Goal: Participate in discussion

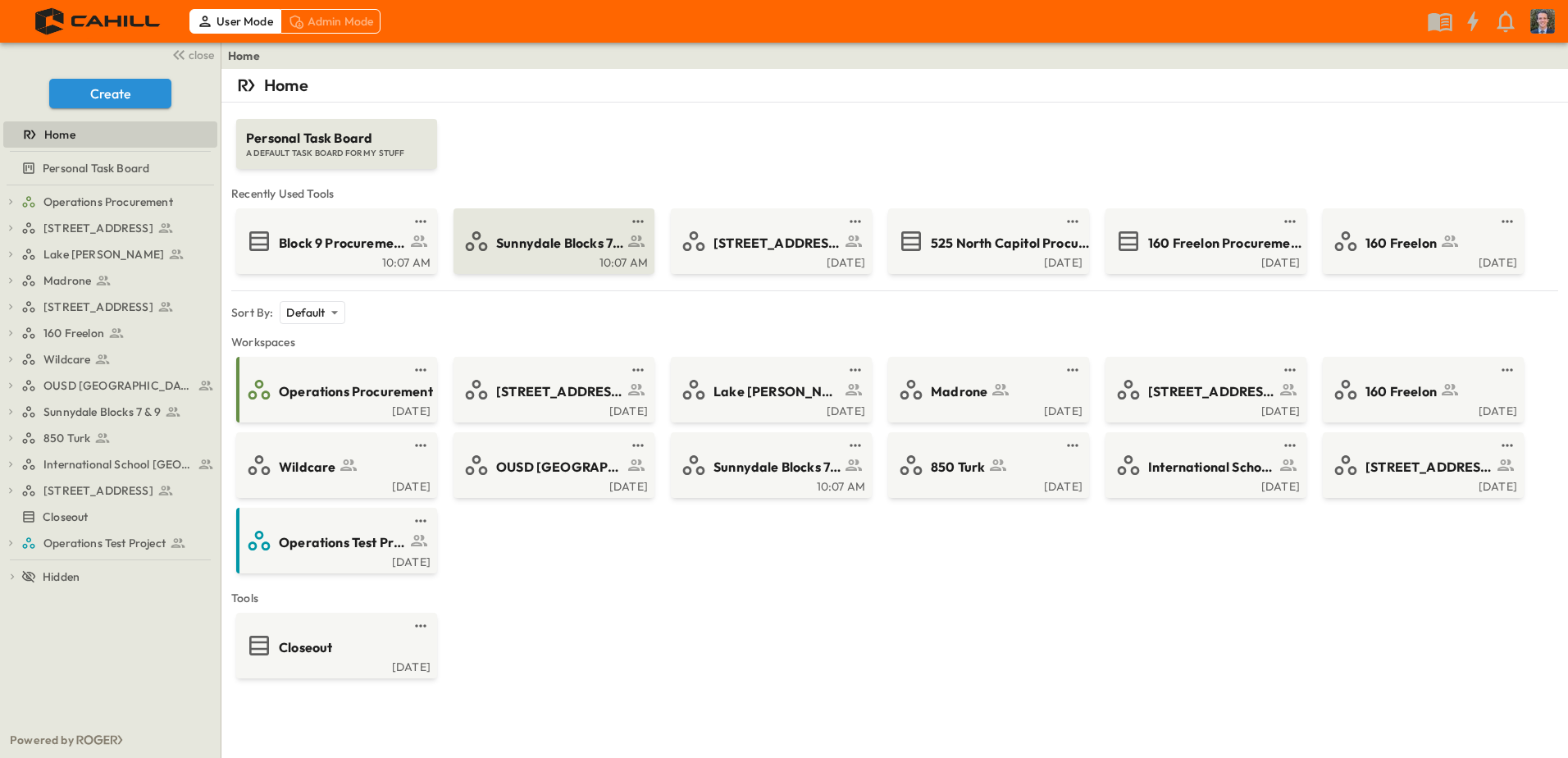
click at [578, 236] on span "Sunnydale Blocks 7 & 9" at bounding box center [559, 243] width 127 height 19
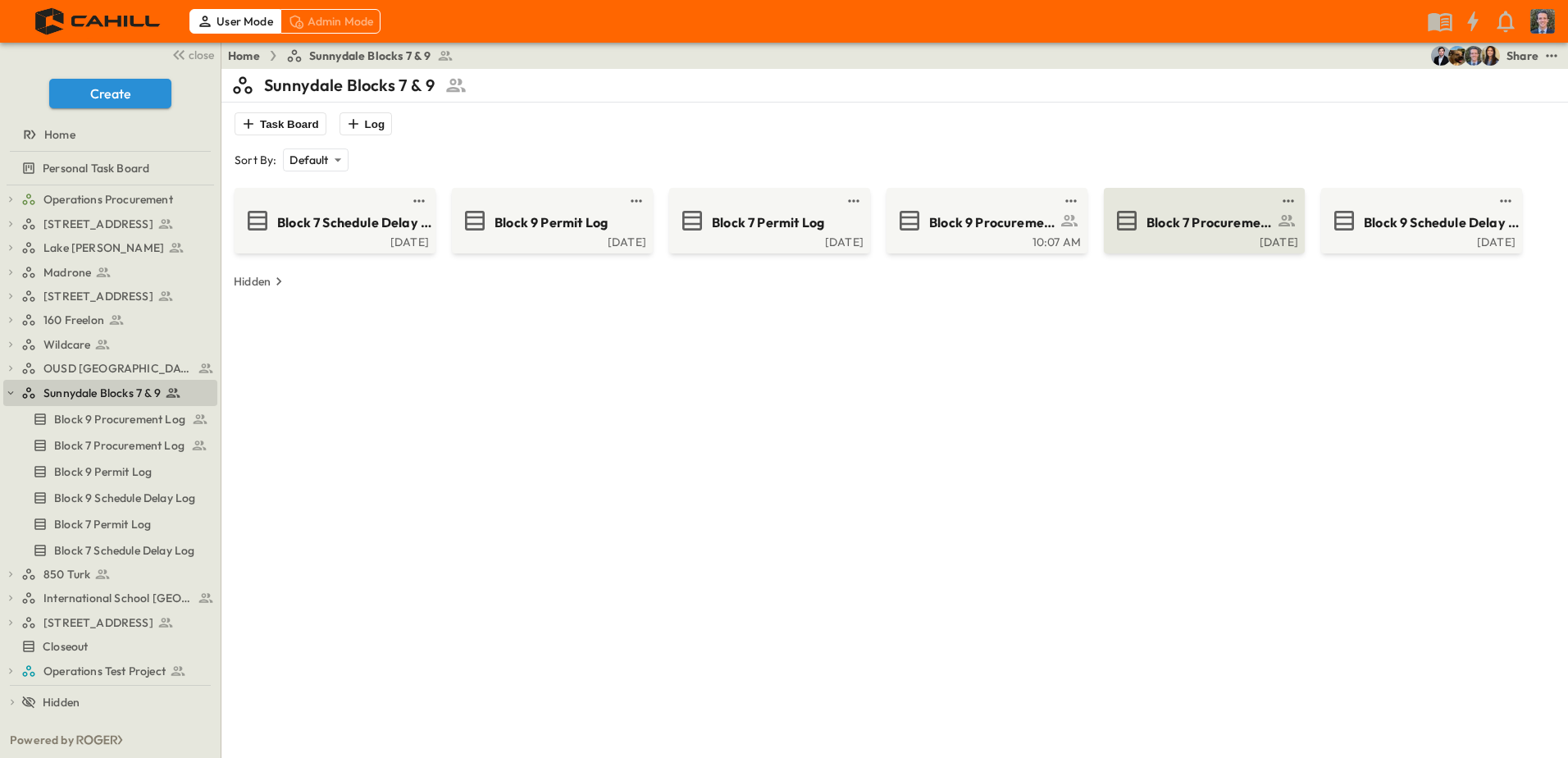
click at [1213, 222] on span "Block 7 Procurement Log" at bounding box center [1210, 222] width 127 height 19
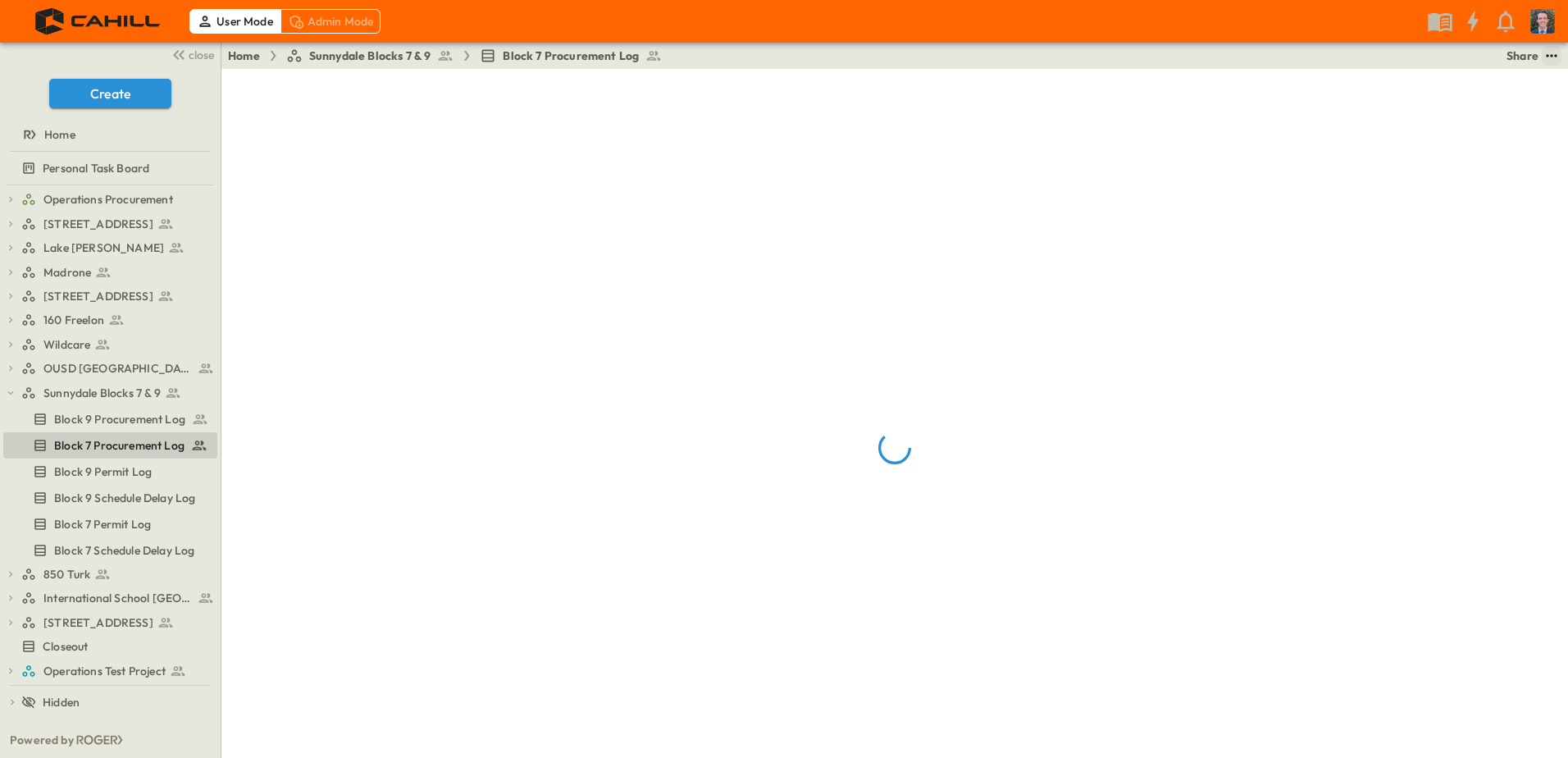
click at [1555, 61] on icon "test" at bounding box center [1551, 56] width 16 height 16
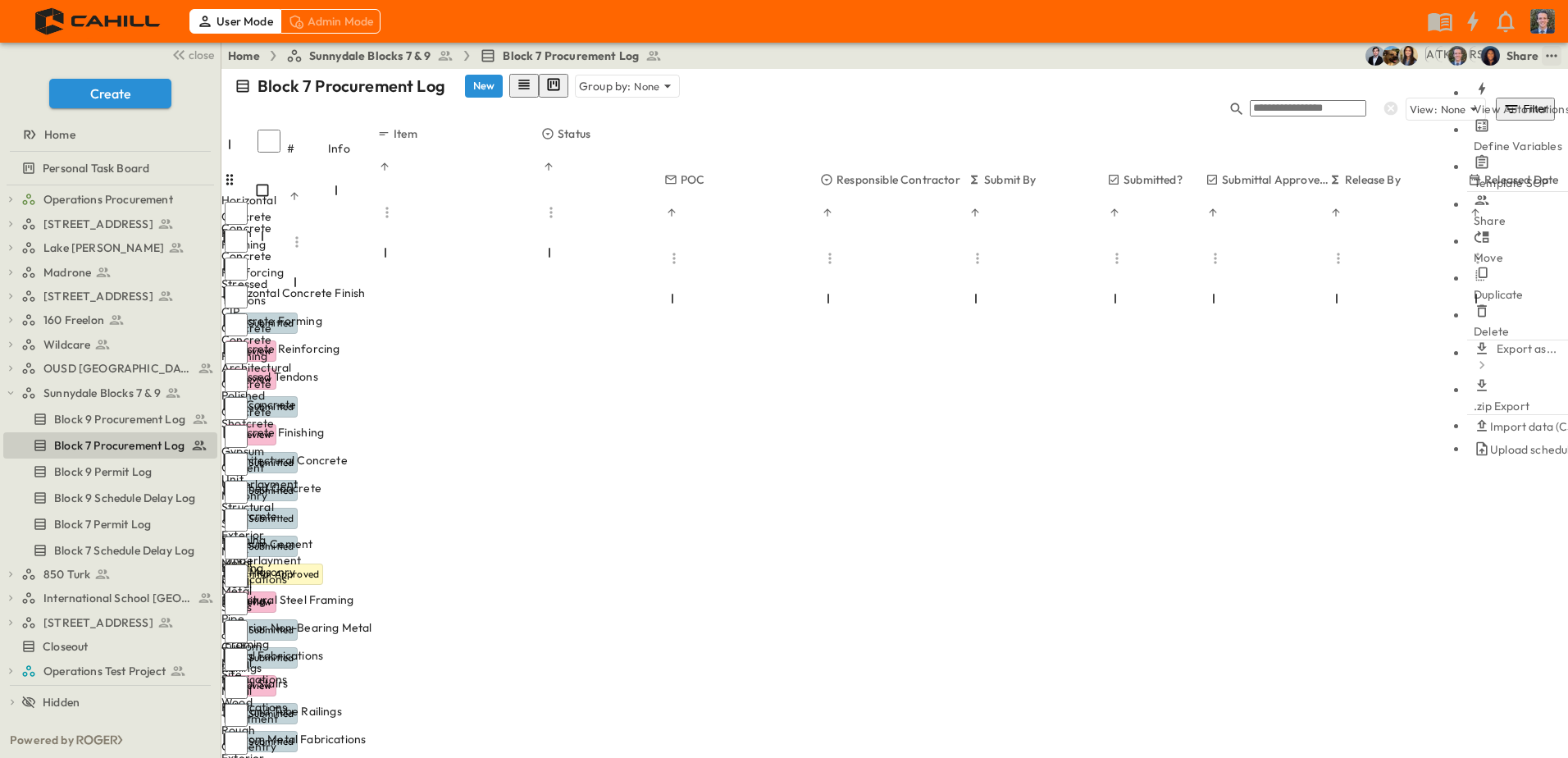
click at [1520, 139] on span "Define Variables" at bounding box center [1518, 145] width 89 height 15
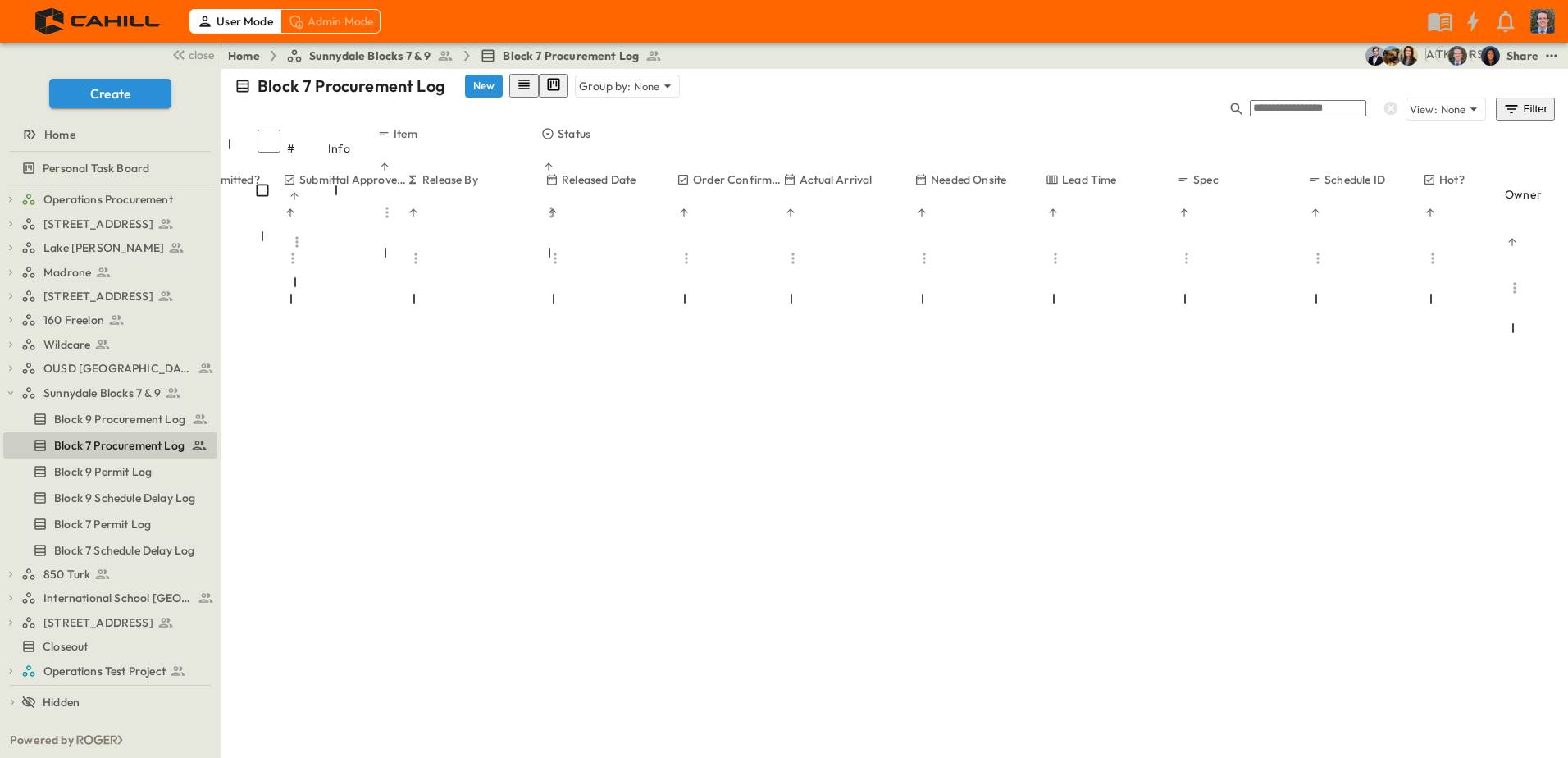
scroll to position [4268, 922]
